Goal: Task Accomplishment & Management: Manage account settings

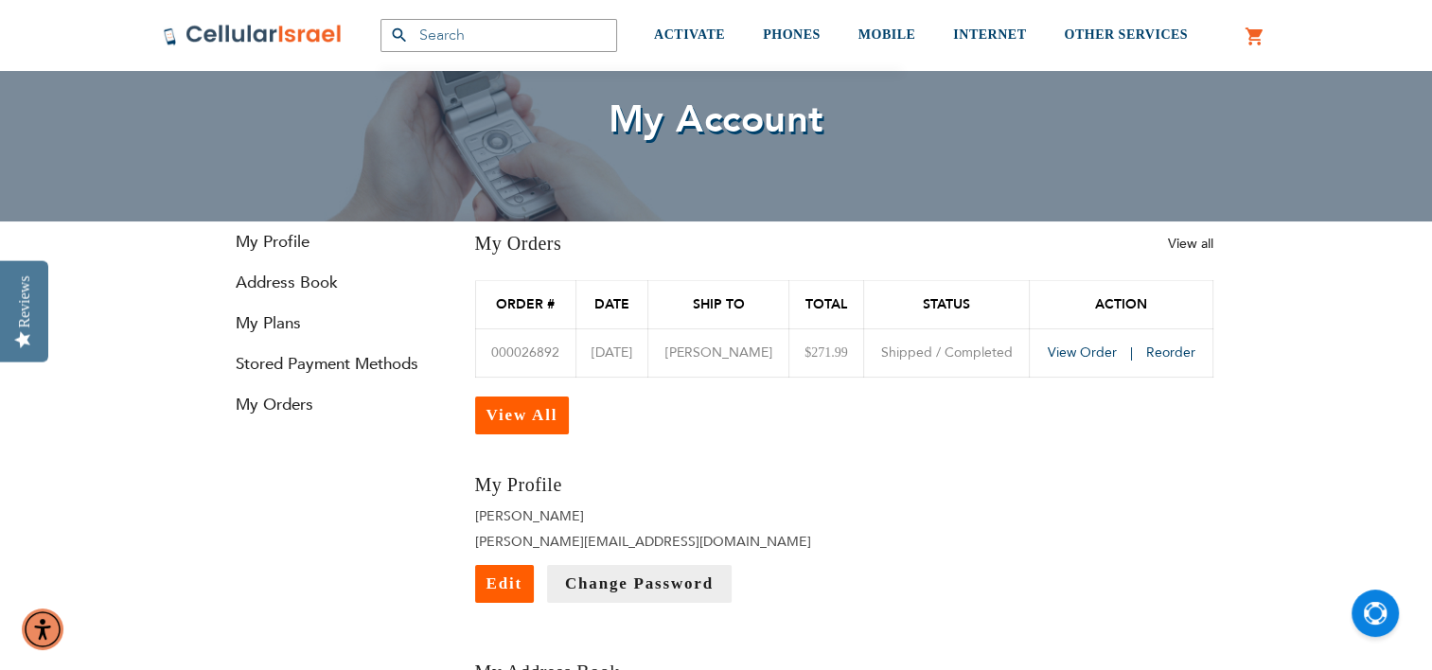
scroll to position [95, 0]
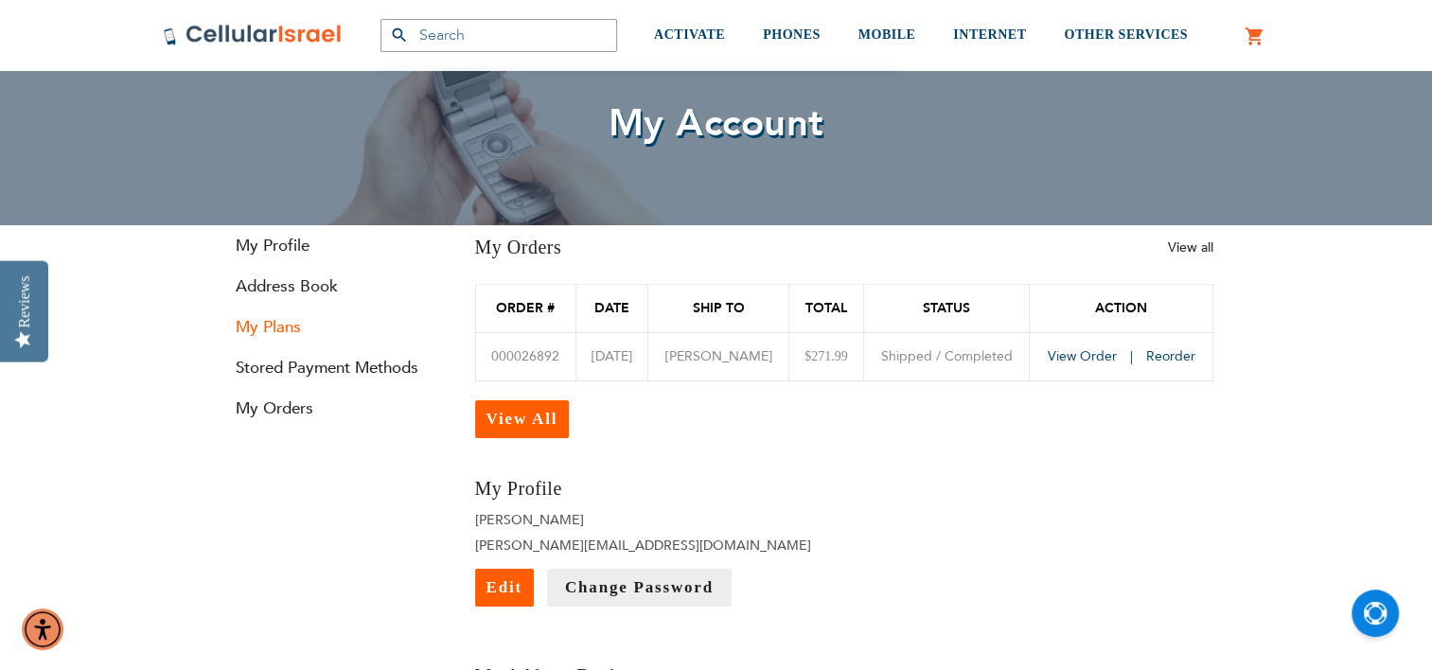
type input "[PERSON_NAME][EMAIL_ADDRESS][DOMAIN_NAME]"
click at [273, 323] on link "My Plans" at bounding box center [333, 327] width 227 height 22
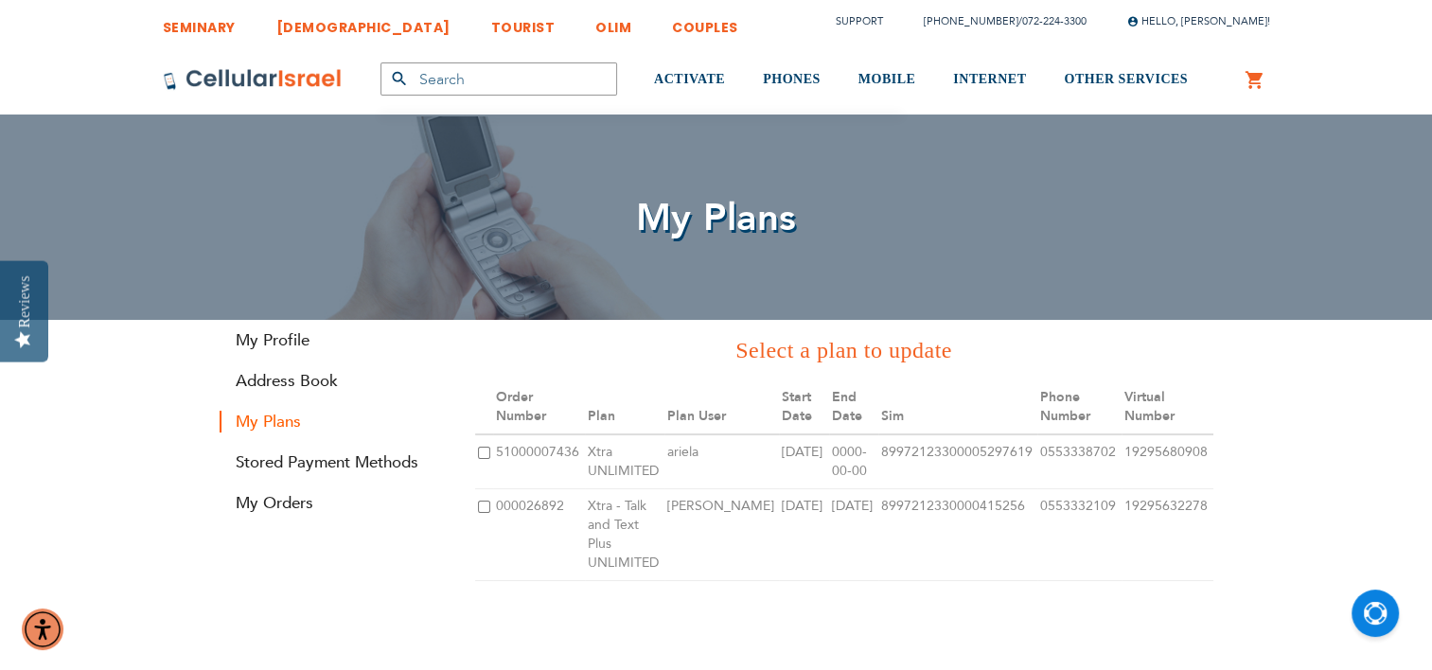
type input "[PERSON_NAME][EMAIL_ADDRESS][DOMAIN_NAME]"
click at [484, 461] on td at bounding box center [484, 461] width 18 height 55
click at [481, 451] on input "checkbox" at bounding box center [484, 453] width 12 height 12
checkbox input "true"
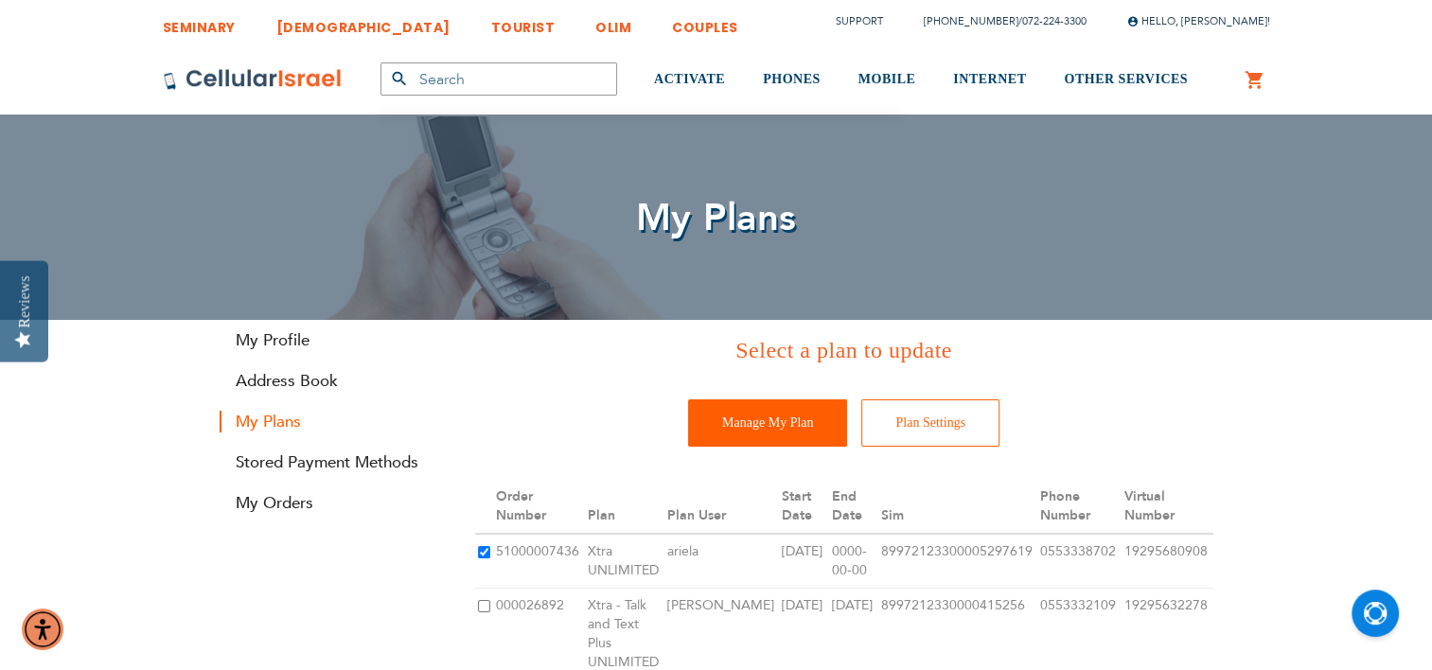
click at [737, 431] on input "Manage My Plan" at bounding box center [767, 422] width 159 height 47
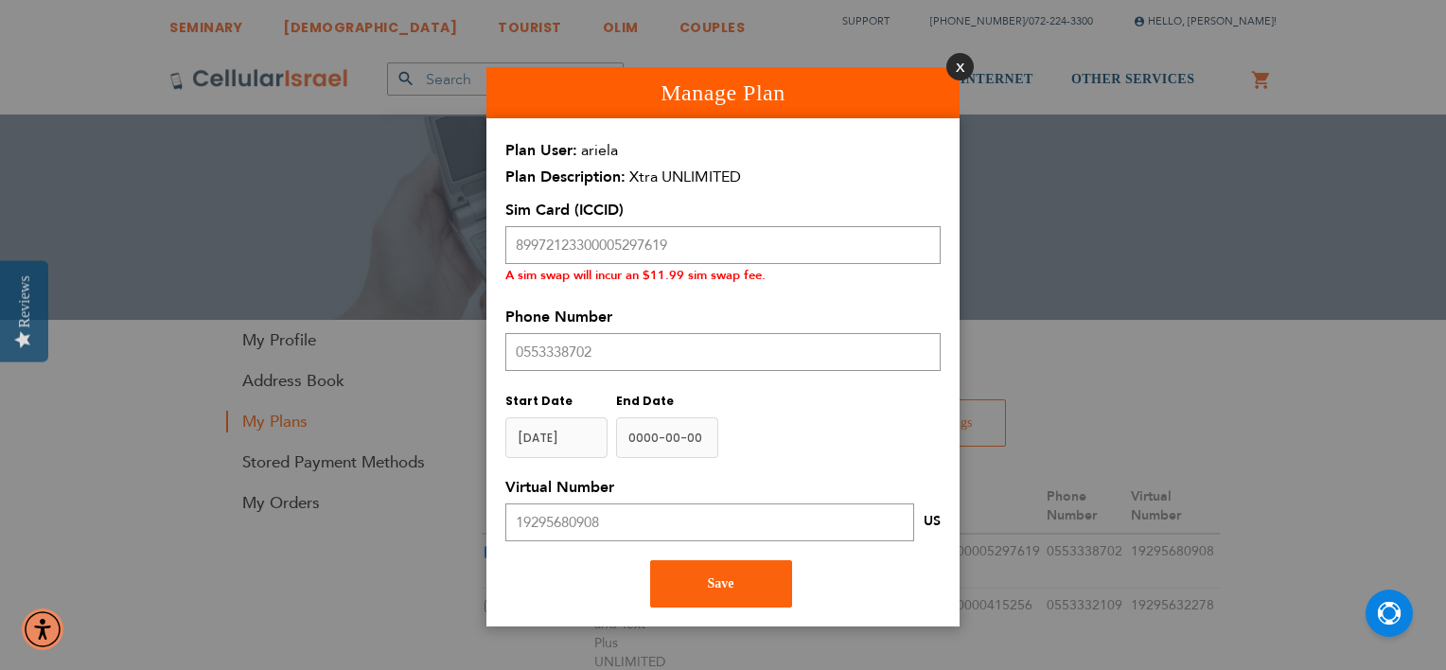
click at [960, 66] on button "Close" at bounding box center [960, 66] width 27 height 27
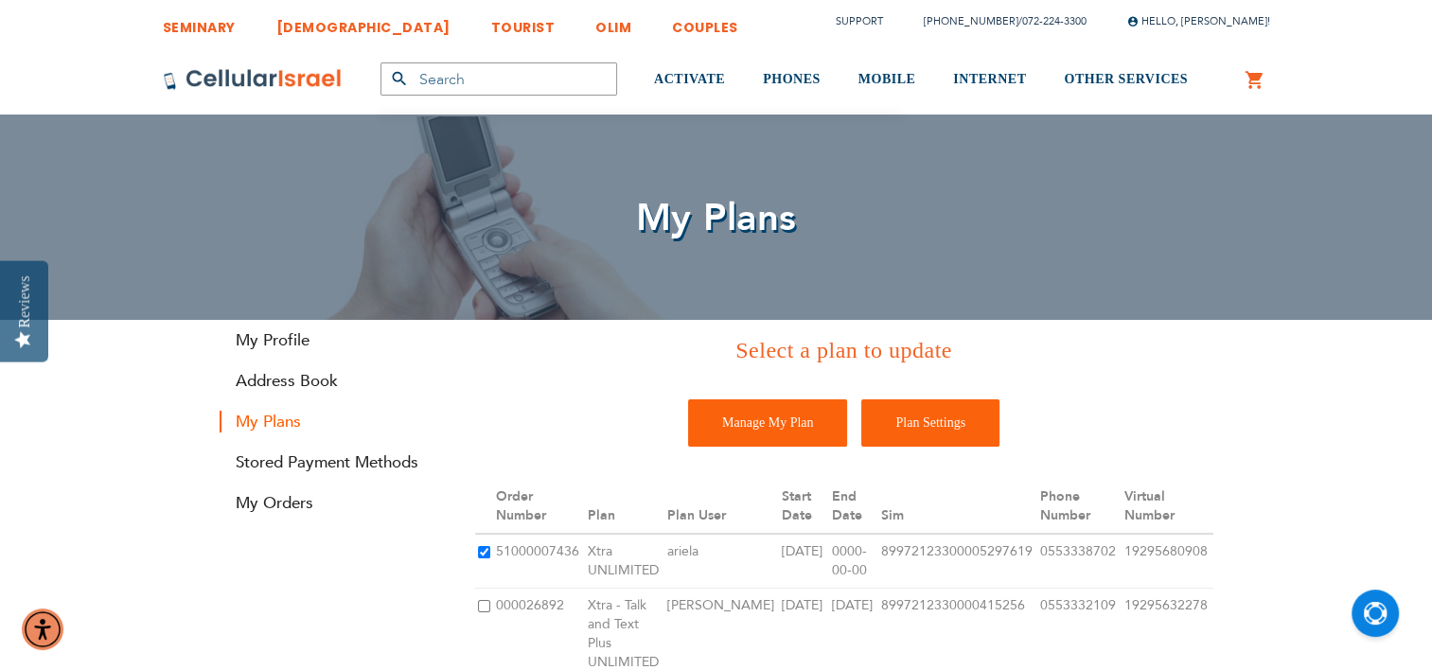
click at [929, 424] on input "Plan Settings" at bounding box center [930, 422] width 138 height 47
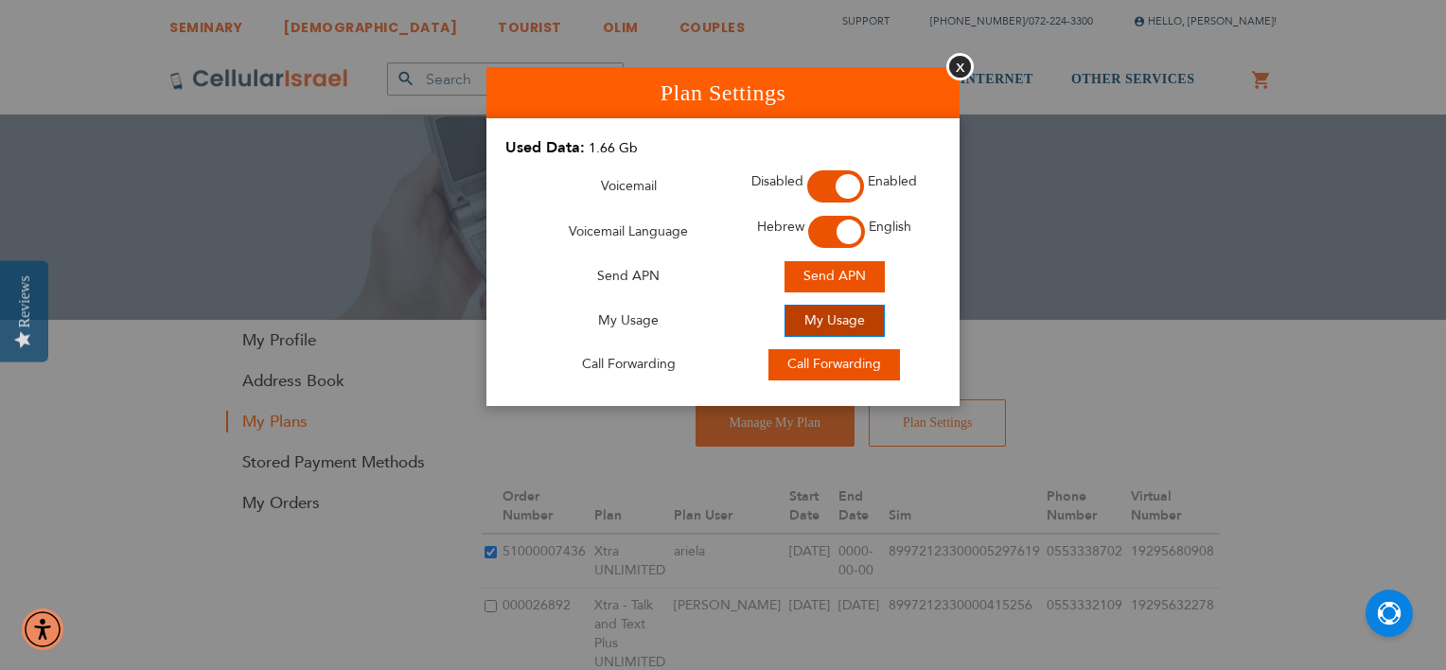
click at [838, 319] on span "My Usage" at bounding box center [835, 320] width 61 height 18
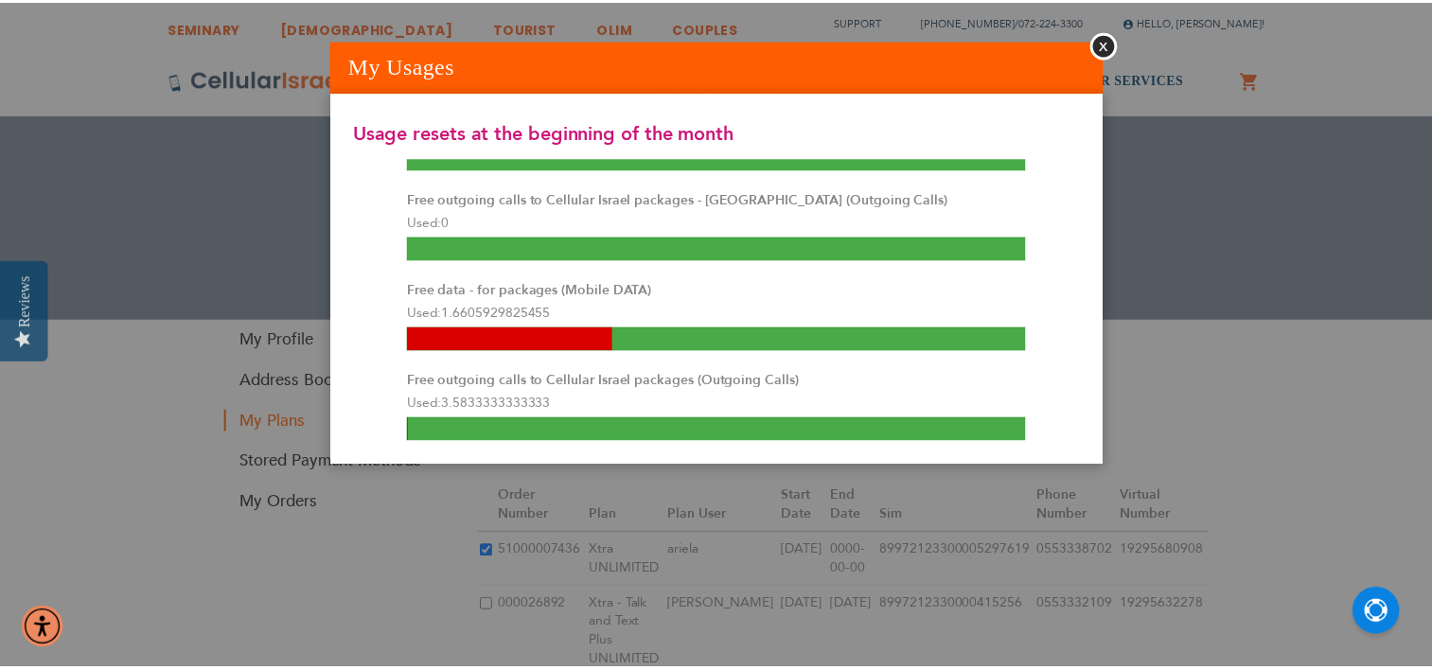
scroll to position [95, 0]
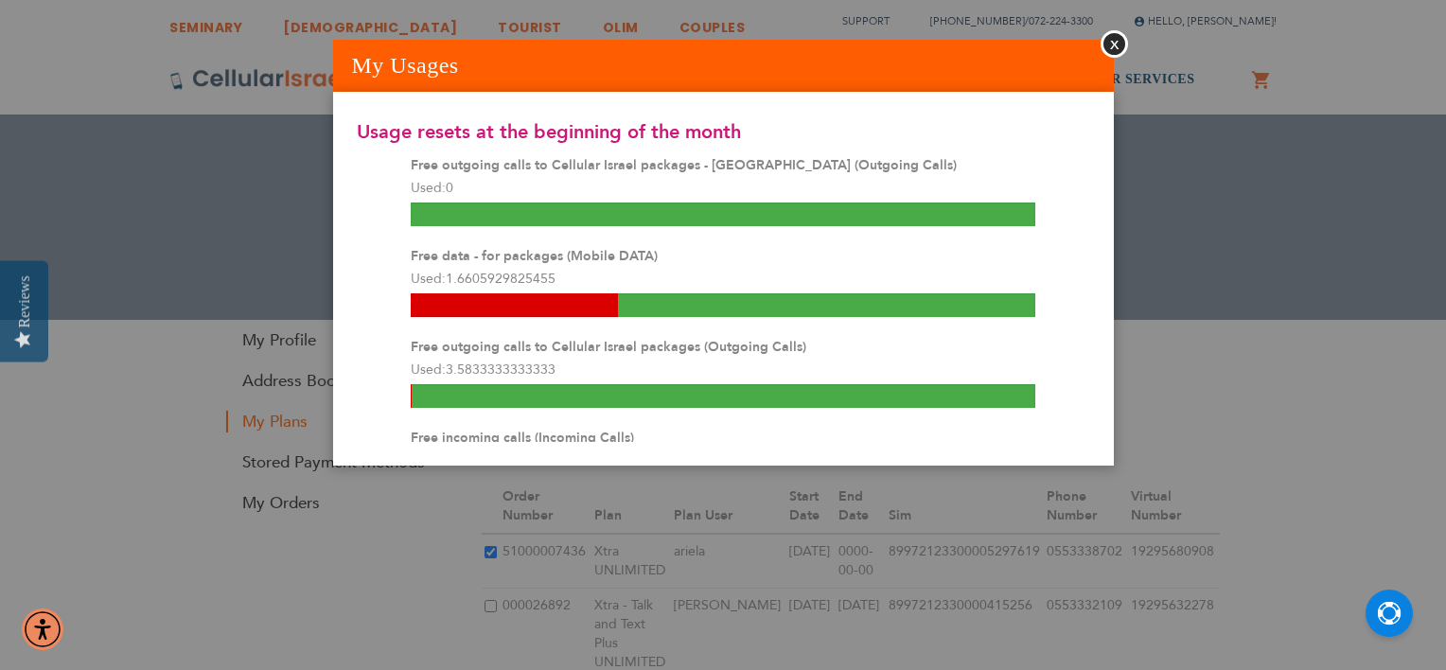
click at [560, 310] on div at bounding box center [514, 305] width 207 height 24
click at [1113, 48] on button "Close" at bounding box center [1114, 43] width 27 height 27
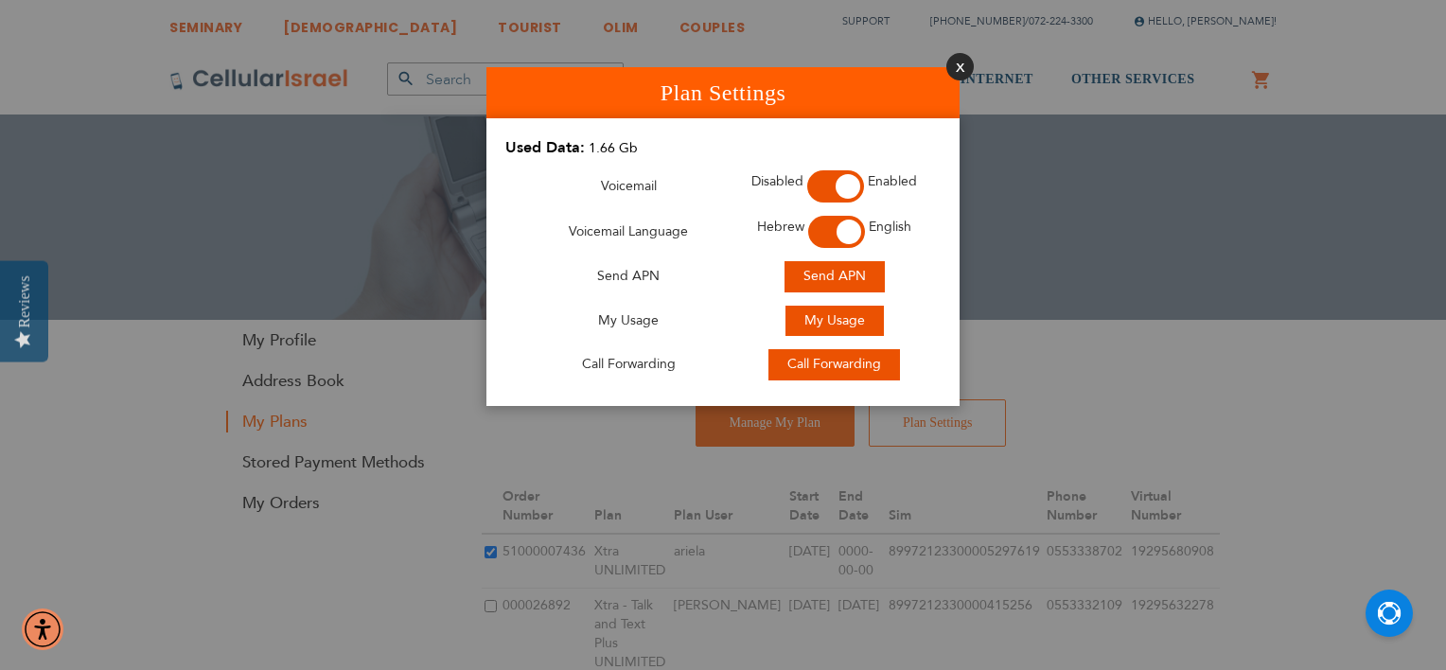
click at [965, 61] on button "Close" at bounding box center [960, 66] width 27 height 27
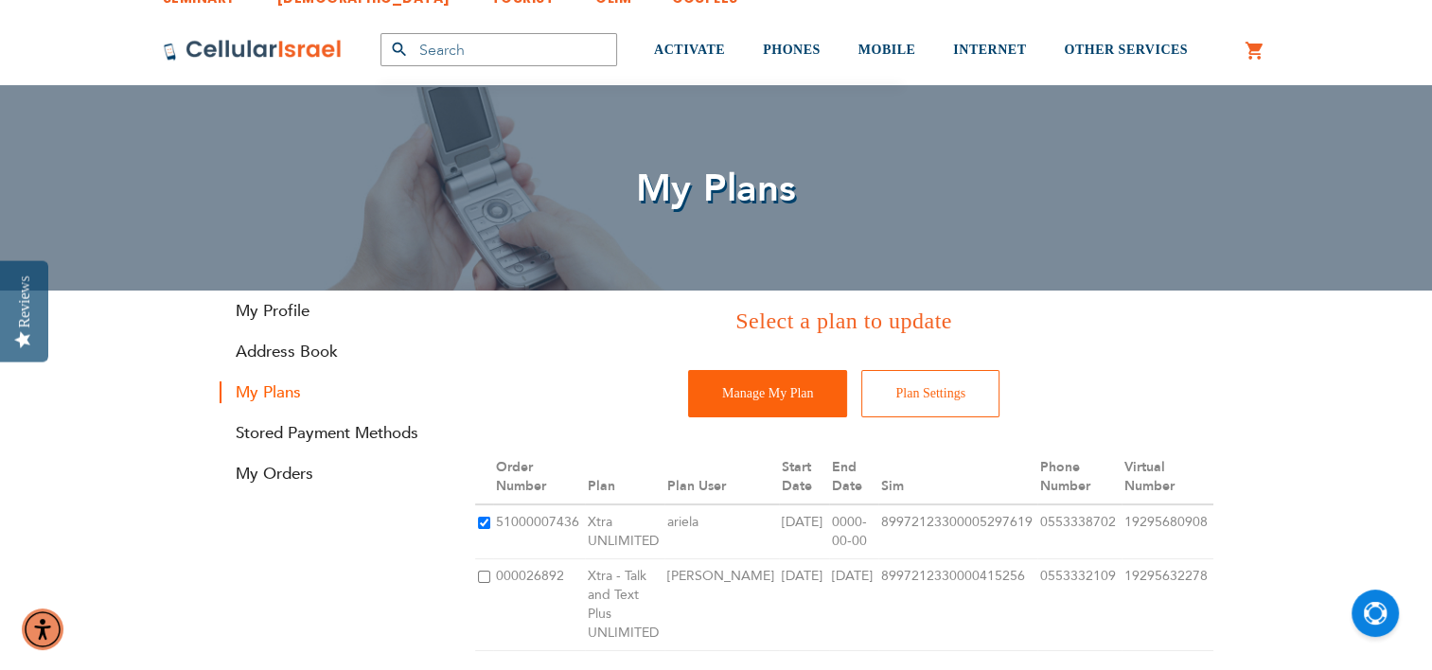
scroll to position [0, 0]
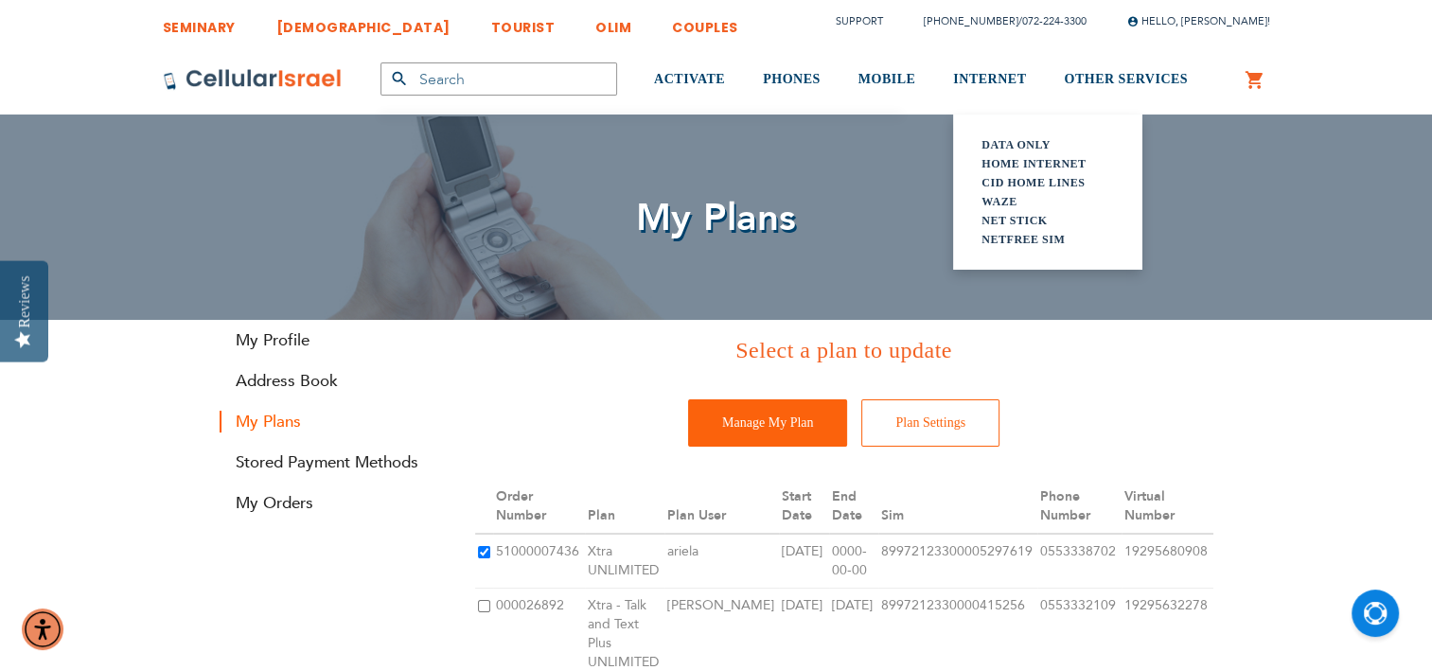
click at [1024, 140] on link "Data Only" at bounding box center [1048, 144] width 133 height 19
